Goal: Complete application form: Complete application form

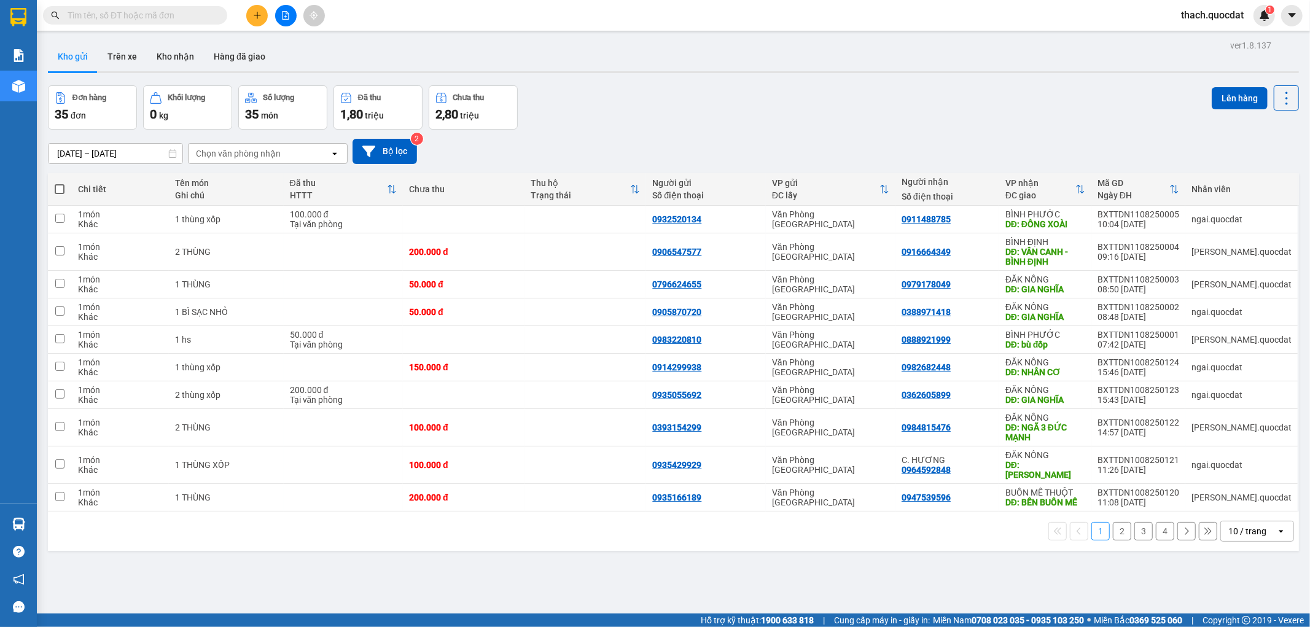
click at [255, 15] on icon "plus" at bounding box center [257, 15] width 7 height 1
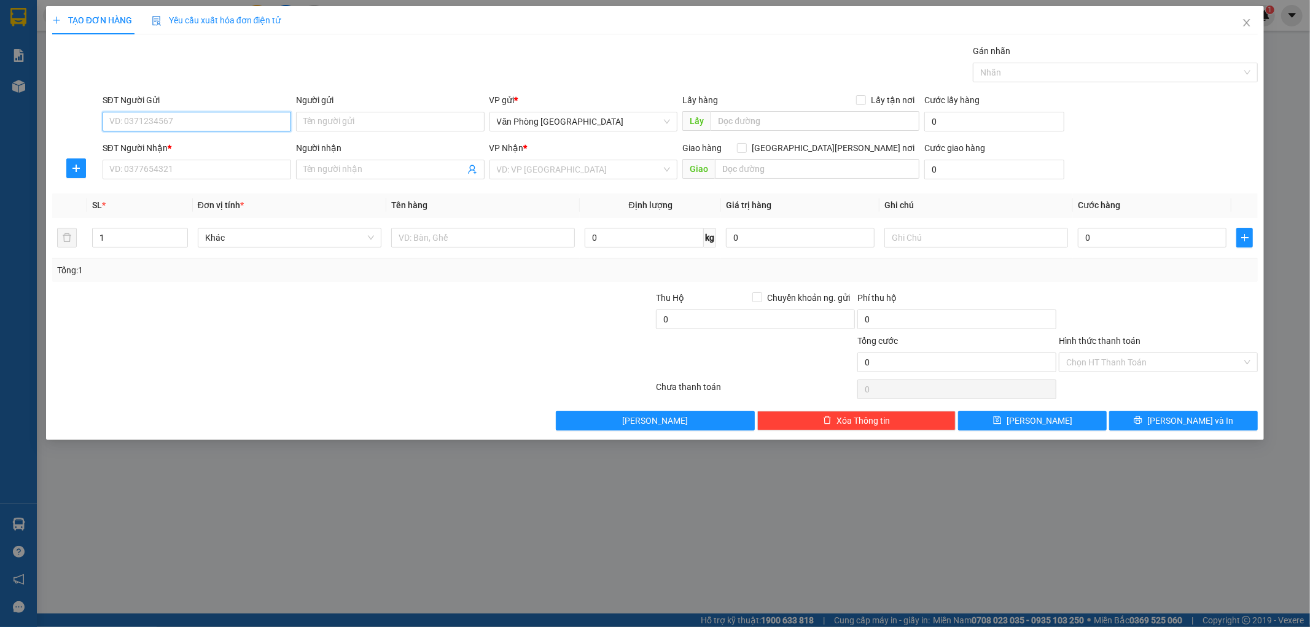
click at [280, 119] on input "SĐT Người Gửi" at bounding box center [197, 122] width 189 height 20
type input "0888321201"
click at [131, 169] on input "SĐT Người Nhận *" at bounding box center [197, 170] width 189 height 20
type input "0943047625"
click at [551, 164] on input "search" at bounding box center [579, 169] width 165 height 18
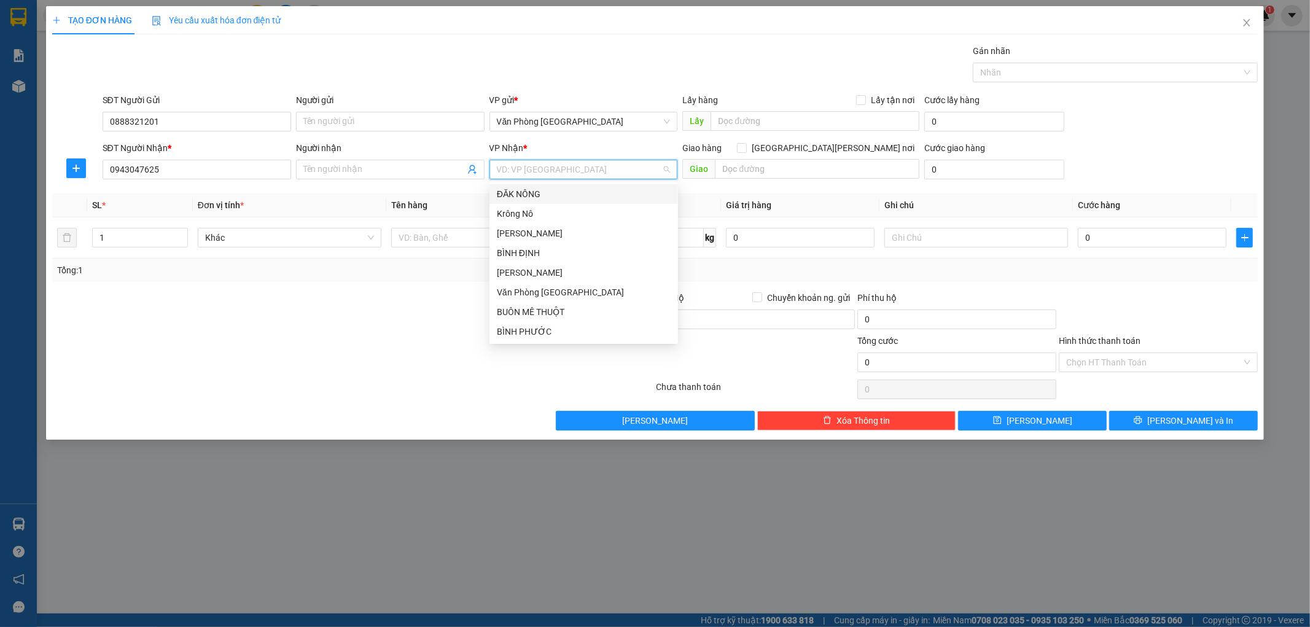
click at [535, 195] on div "ĐĂK NÔNG" at bounding box center [584, 194] width 174 height 14
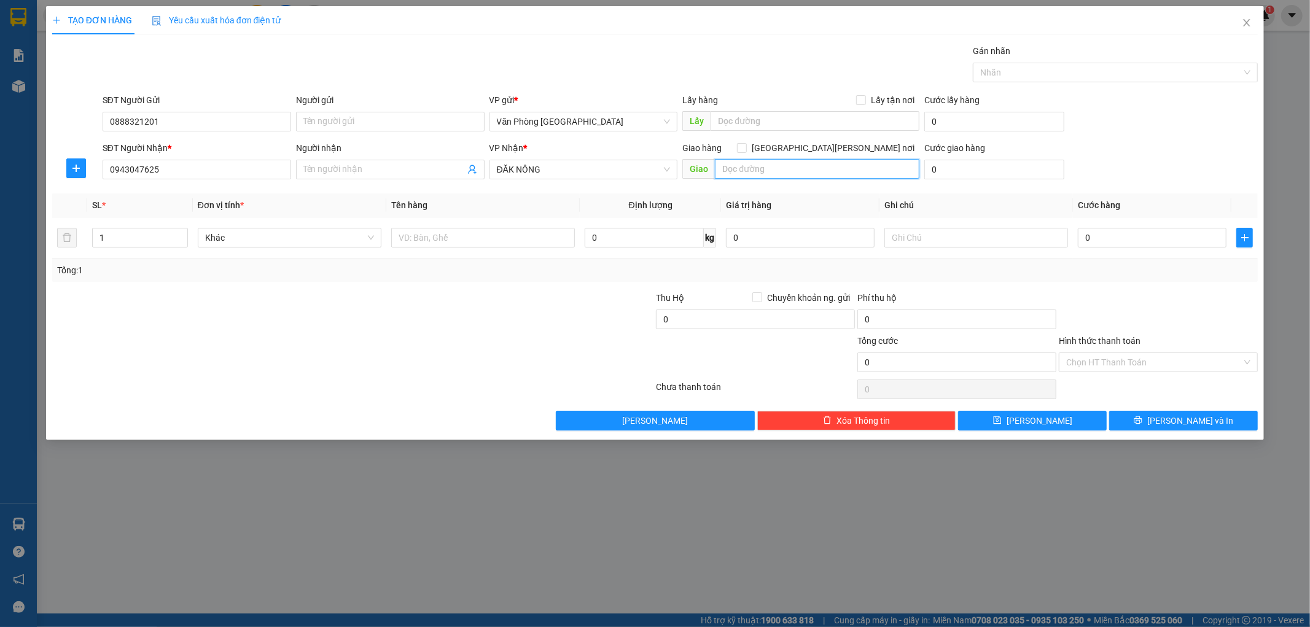
click at [815, 168] on input "text" at bounding box center [817, 169] width 204 height 20
type input "d"
type input "đăk min"
drag, startPoint x: 491, startPoint y: 236, endPoint x: 511, endPoint y: 230, distance: 20.6
click at [492, 236] on input "text" at bounding box center [483, 238] width 184 height 20
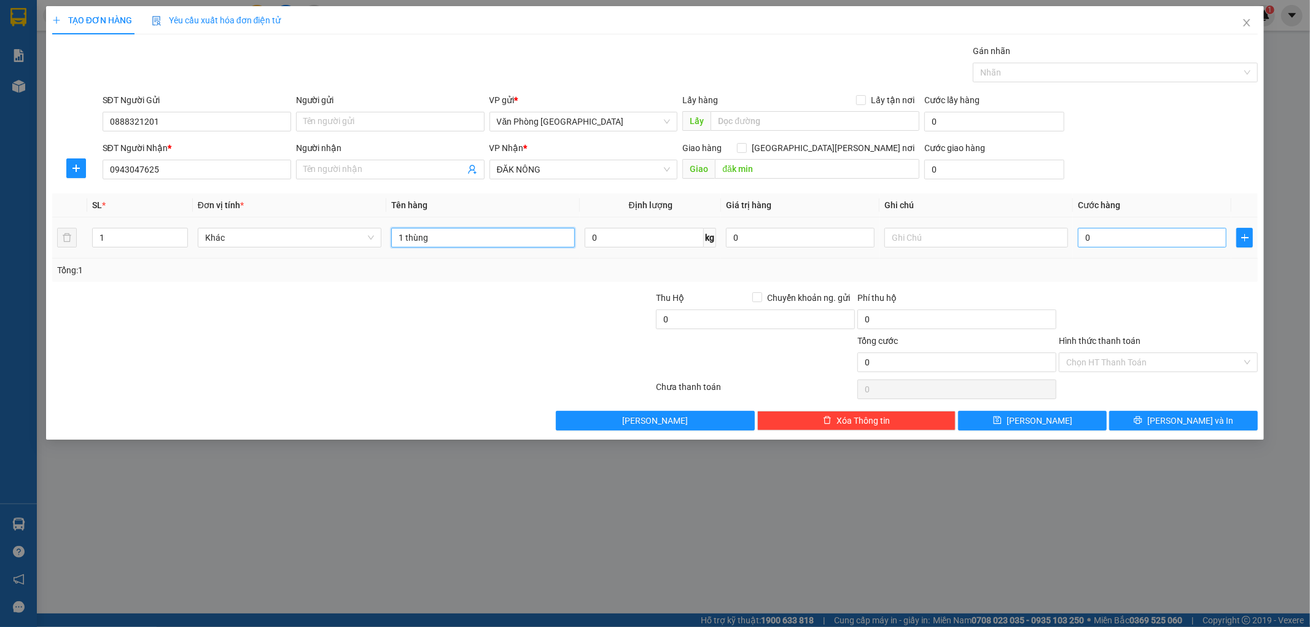
type input "1 thùng"
click at [1122, 238] on input "0" at bounding box center [1152, 238] width 149 height 20
type input "1"
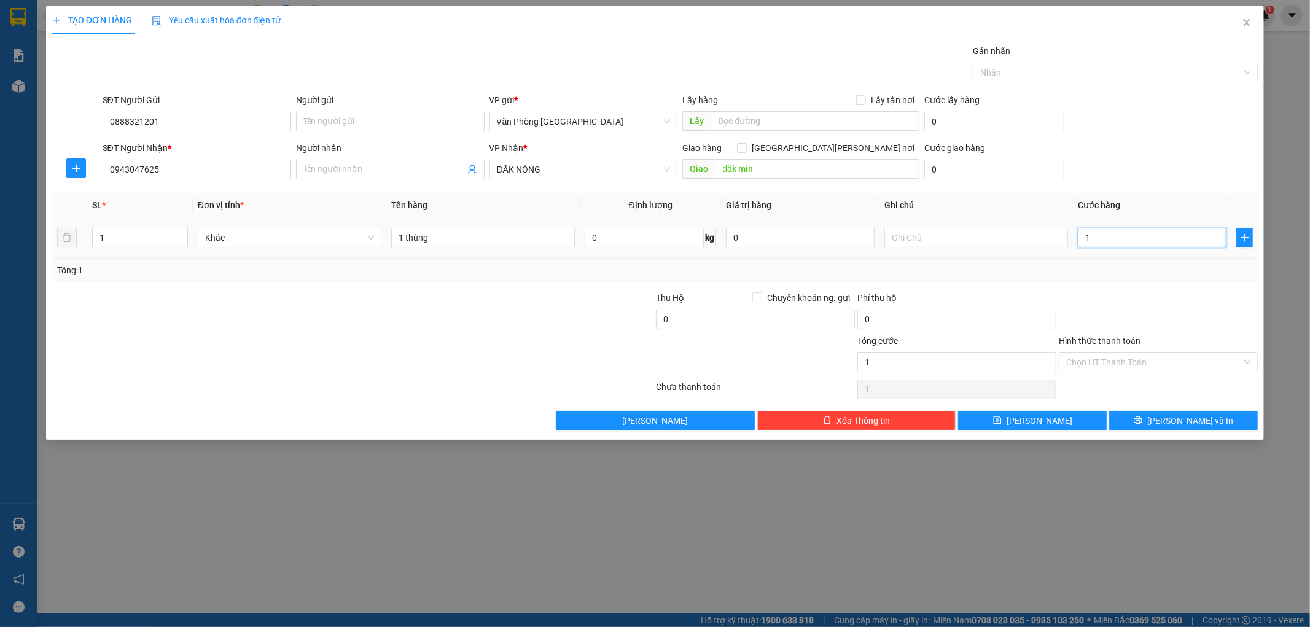
type input "10"
type input "100"
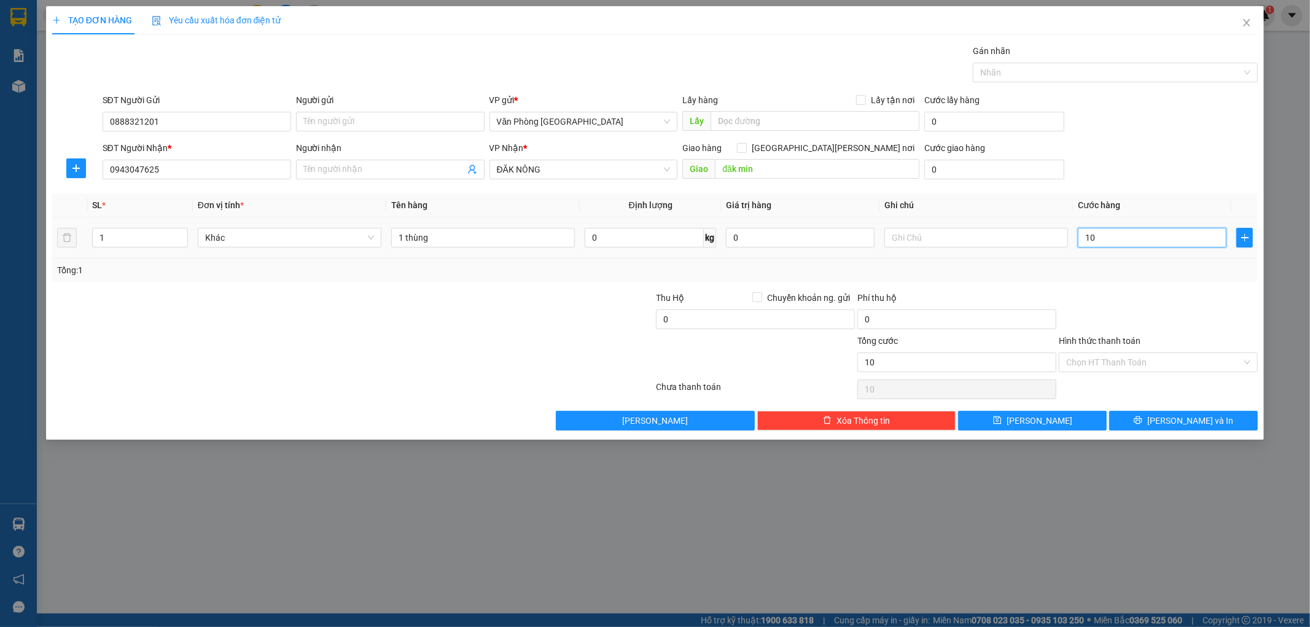
type input "100"
type input "1.000"
type input "10.000"
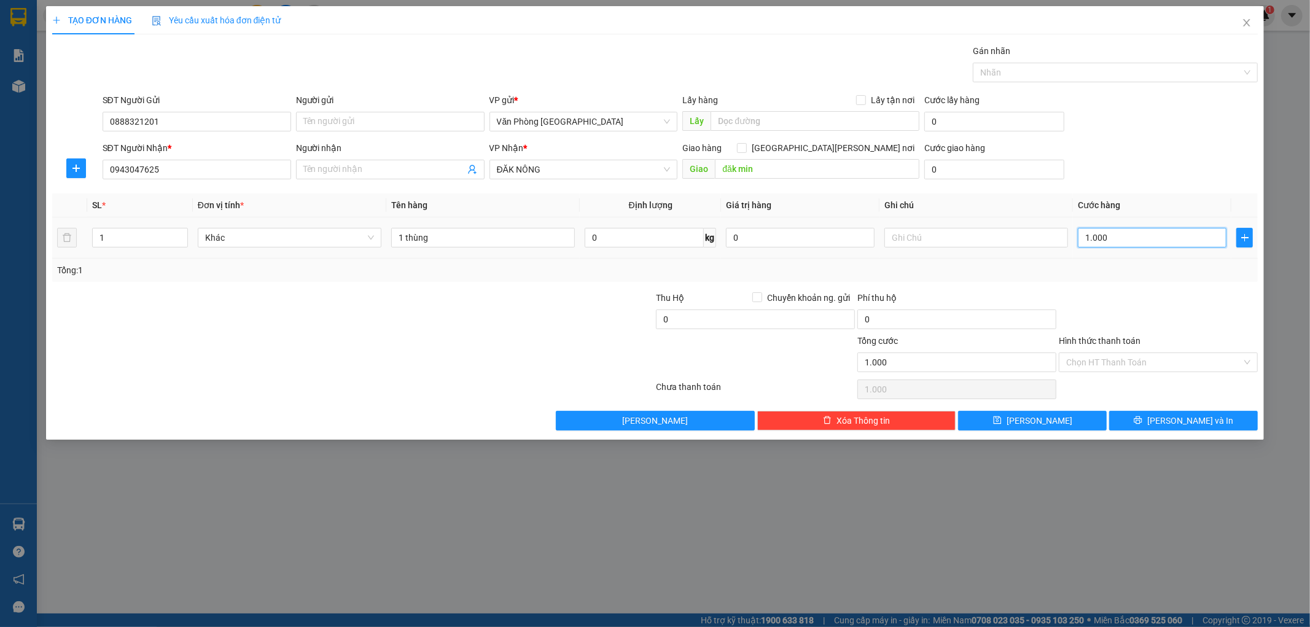
type input "10.000"
type input "100.000"
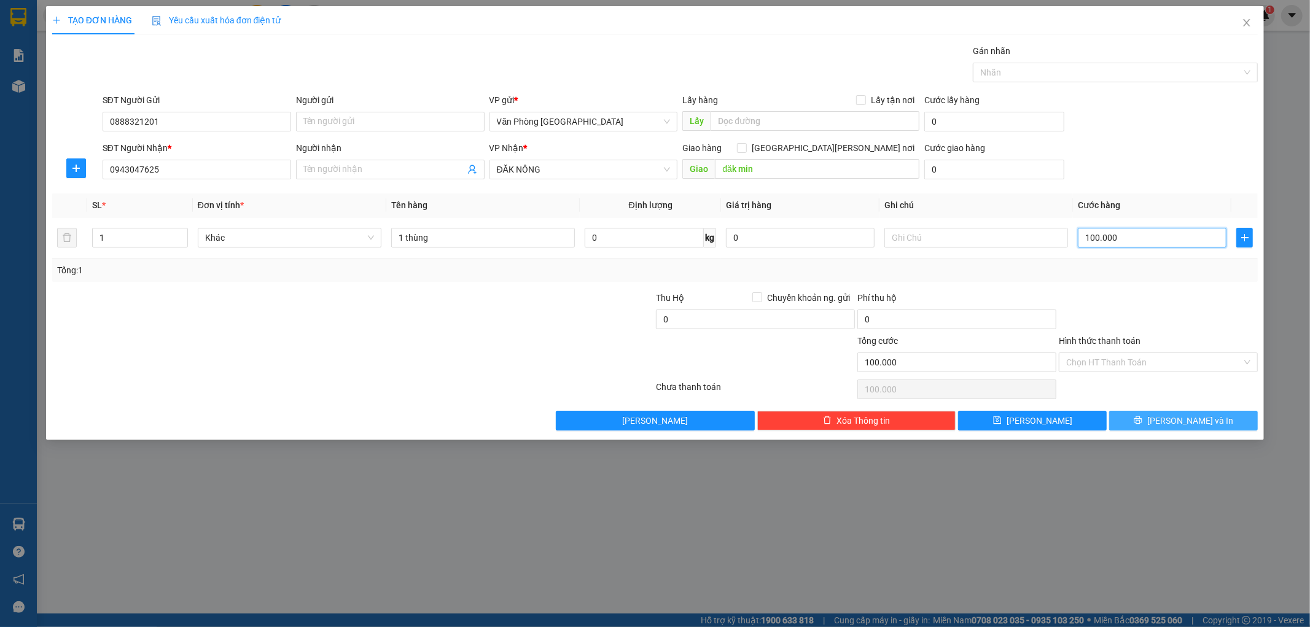
type input "100.000"
click at [1193, 418] on span "[PERSON_NAME] và In" at bounding box center [1190, 421] width 86 height 14
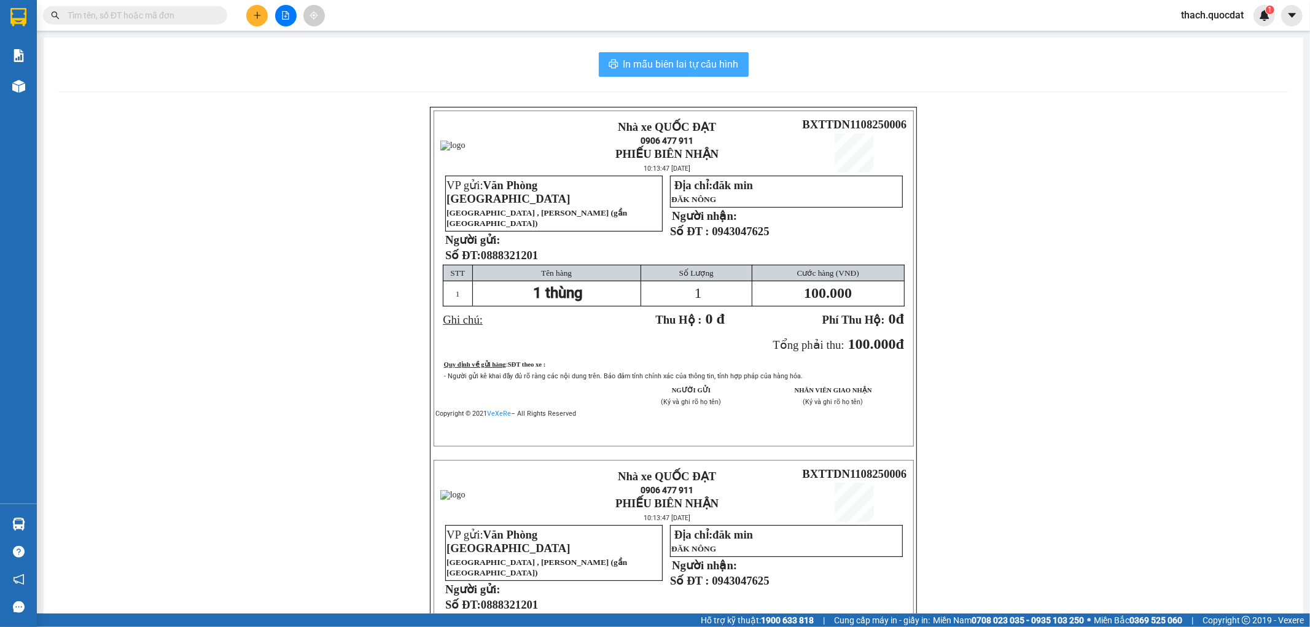
click at [675, 63] on span "In mẫu biên lai tự cấu hình" at bounding box center [680, 63] width 115 height 15
